Goal: Navigation & Orientation: Find specific page/section

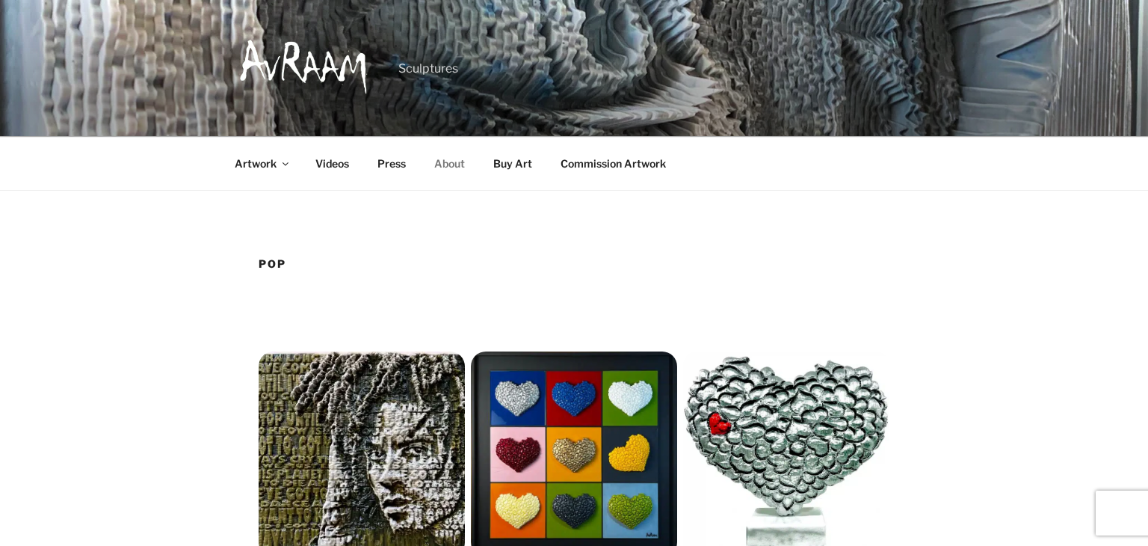
click at [457, 170] on link "About" at bounding box center [449, 163] width 57 height 37
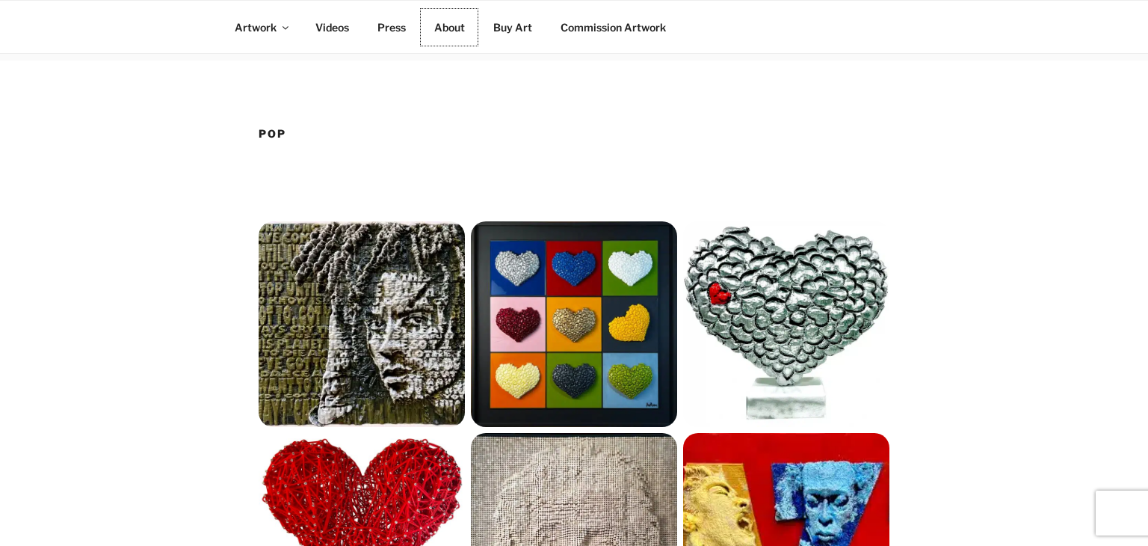
scroll to position [335, 0]
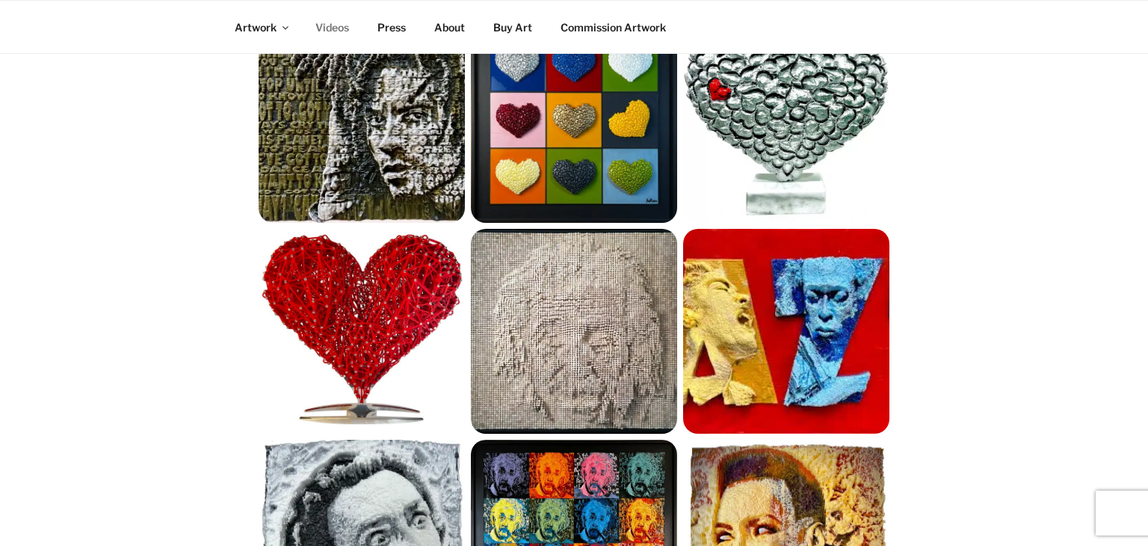
scroll to position [335, 0]
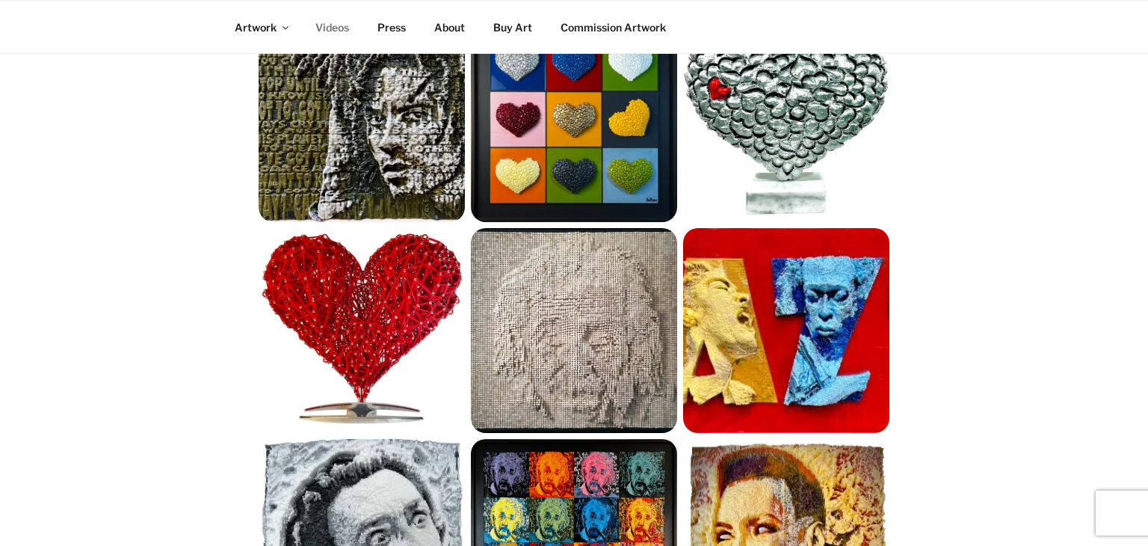
click at [319, 25] on link "Videos" at bounding box center [332, 27] width 60 height 37
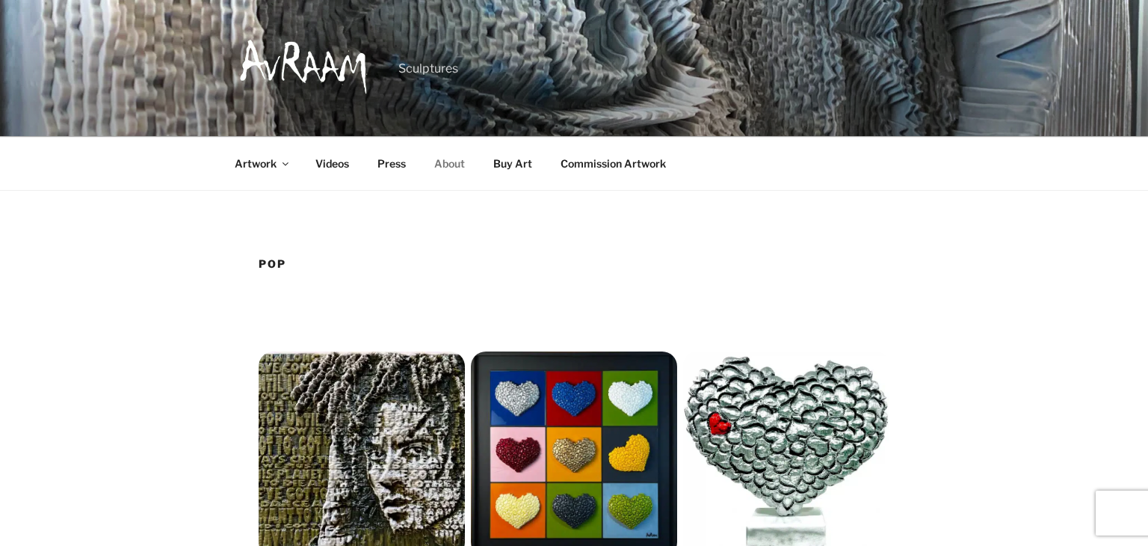
scroll to position [0, 0]
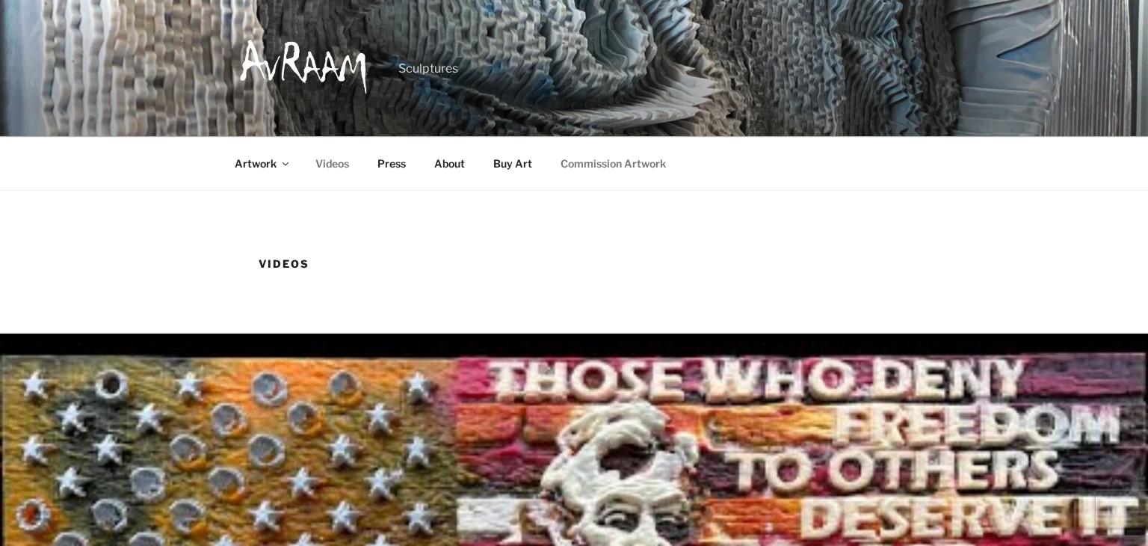
click at [587, 164] on link "Commission Artwork" at bounding box center [613, 163] width 132 height 37
